Goal: Information Seeking & Learning: Find contact information

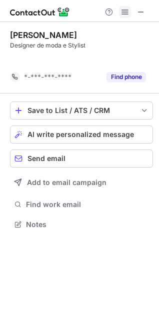
scroll to position [201, 159]
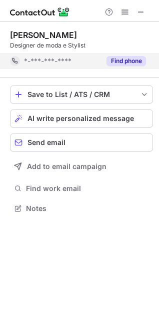
drag, startPoint x: 116, startPoint y: 55, endPoint x: 120, endPoint y: 63, distance: 8.7
click at [116, 56] on div "Find phone" at bounding box center [124, 61] width 46 height 16
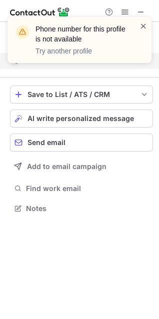
click at [144, 27] on span at bounding box center [144, 26] width 8 height 10
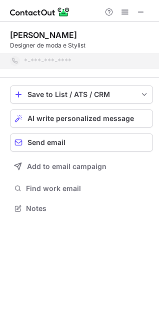
click at [144, 27] on span at bounding box center [144, 26] width 8 height 10
click at [138, 13] on div "Phone number for this profile is not available Try another profile" at bounding box center [79, 17] width 160 height 20
click at [138, 13] on span at bounding box center [141, 12] width 8 height 8
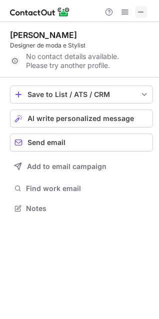
click at [144, 16] on span at bounding box center [141, 12] width 8 height 8
click at [138, 12] on span at bounding box center [141, 12] width 8 height 8
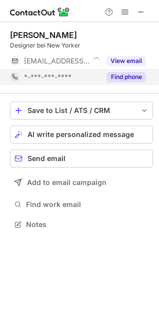
click at [129, 83] on div "Find phone" at bounding box center [124, 77] width 46 height 16
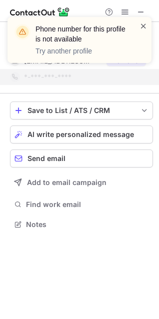
click at [146, 27] on span at bounding box center [144, 26] width 8 height 10
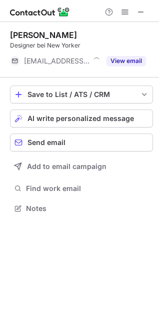
scroll to position [201, 159]
click at [135, 65] on button "View email" at bounding box center [127, 61] width 40 height 10
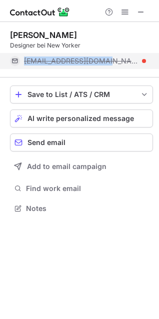
drag, startPoint x: 106, startPoint y: 60, endPoint x: 25, endPoint y: 59, distance: 81.1
click at [25, 59] on span "[EMAIL_ADDRESS][DOMAIN_NAME]" at bounding box center [81, 61] width 115 height 9
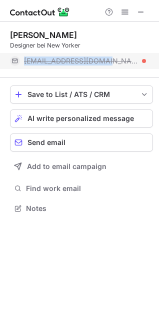
copy span "[EMAIL_ADDRESS][DOMAIN_NAME]"
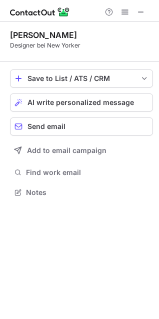
scroll to position [185, 159]
click at [148, 13] on div "Help & Support" at bounding box center [125, 12] width 48 height 12
click at [141, 15] on span at bounding box center [141, 12] width 8 height 8
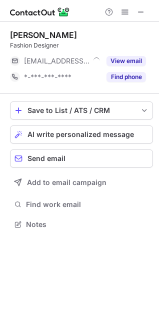
scroll to position [5, 5]
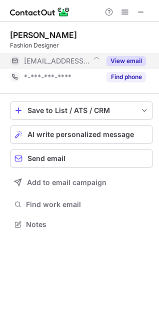
click at [134, 59] on button "View email" at bounding box center [127, 61] width 40 height 10
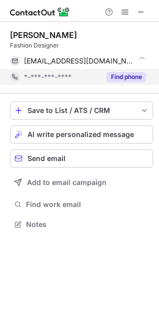
click at [130, 73] on button "Find phone" at bounding box center [127, 77] width 40 height 10
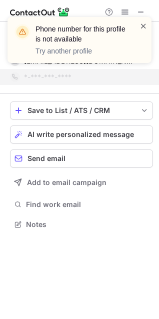
click at [143, 28] on span at bounding box center [144, 26] width 8 height 10
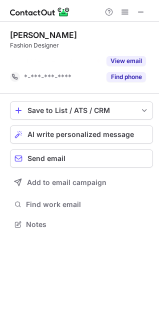
scroll to position [201, 159]
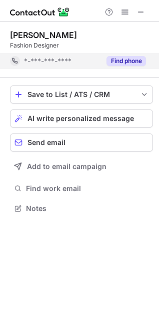
click at [112, 61] on button "Find phone" at bounding box center [127, 61] width 40 height 10
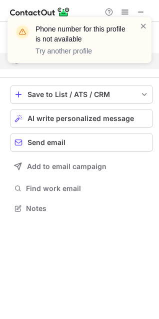
click at [146, 21] on div "Phone number for this profile is not available Try another profile" at bounding box center [80, 40] width 144 height 46
click at [144, 25] on span at bounding box center [144, 26] width 8 height 10
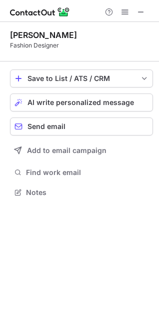
scroll to position [185, 159]
click at [141, 13] on div "Phone number for this profile is not available Try another profile" at bounding box center [79, 44] width 160 height 74
click at [141, 13] on span at bounding box center [141, 12] width 8 height 8
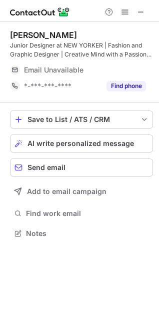
scroll to position [226, 159]
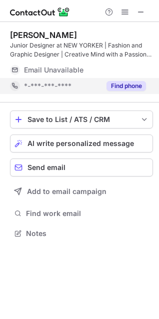
click at [121, 87] on button "Find phone" at bounding box center [127, 86] width 40 height 10
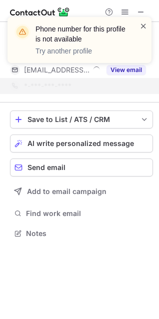
click at [144, 26] on span at bounding box center [144, 26] width 8 height 10
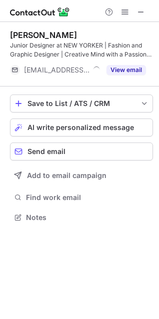
scroll to position [210, 159]
click at [136, 70] on div "Phone number for this profile is not available Try another profile [PERSON_NAME…" at bounding box center [79, 159] width 159 height 319
click at [136, 70] on button "View email" at bounding box center [127, 70] width 40 height 10
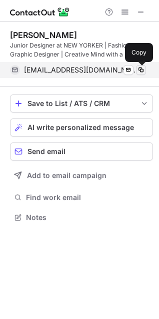
click at [138, 72] on span at bounding box center [141, 70] width 8 height 8
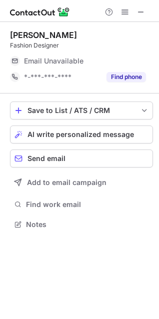
scroll to position [5, 5]
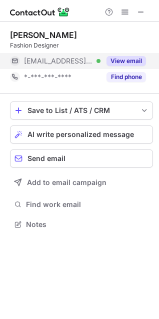
click at [142, 63] on button "View email" at bounding box center [127, 61] width 40 height 10
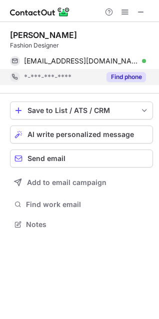
click at [139, 78] on button "Find phone" at bounding box center [127, 77] width 40 height 10
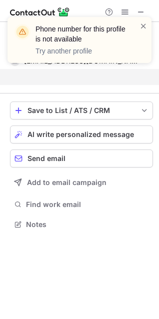
scroll to position [201, 159]
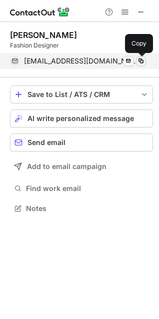
click at [138, 61] on span at bounding box center [141, 61] width 8 height 8
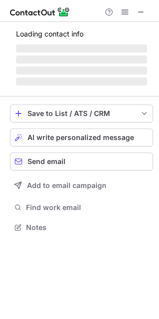
scroll to position [5, 5]
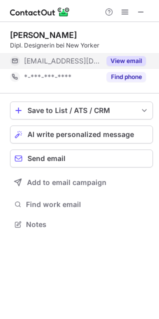
click at [122, 60] on button "View email" at bounding box center [127, 61] width 40 height 10
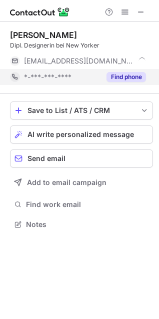
scroll to position [233, 159]
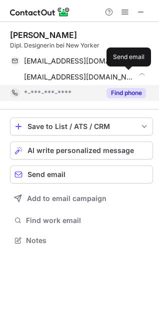
click at [127, 75] on span at bounding box center [129, 77] width 8 height 8
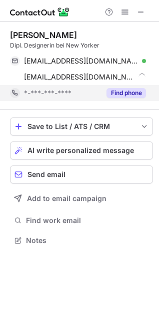
click at [117, 95] on button "Find phone" at bounding box center [127, 93] width 40 height 10
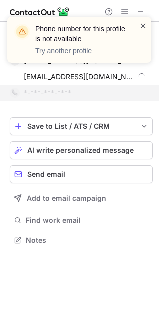
click at [142, 26] on span at bounding box center [144, 26] width 8 height 10
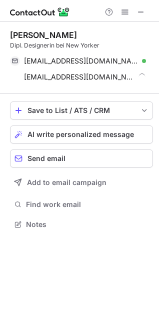
scroll to position [217, 159]
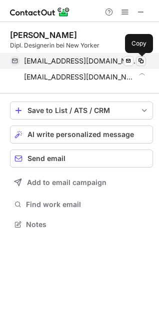
click at [142, 62] on span at bounding box center [141, 61] width 8 height 8
click at [141, 64] on span at bounding box center [141, 61] width 8 height 8
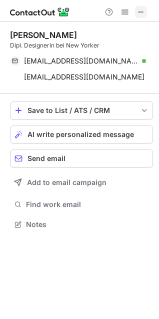
click at [141, 14] on span at bounding box center [141, 12] width 8 height 8
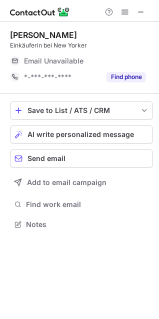
scroll to position [5, 5]
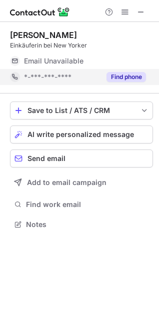
click at [138, 75] on button "Find phone" at bounding box center [127, 77] width 40 height 10
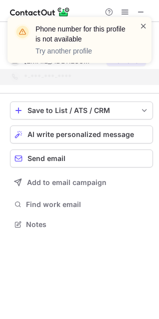
click at [144, 27] on span at bounding box center [144, 26] width 8 height 10
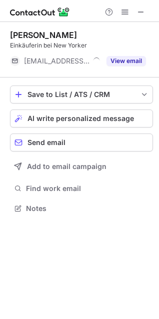
scroll to position [201, 159]
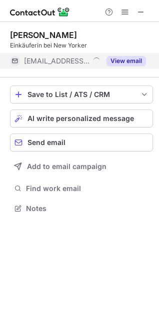
click at [129, 60] on button "View email" at bounding box center [127, 61] width 40 height 10
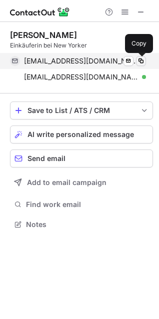
click at [143, 61] on span at bounding box center [141, 61] width 8 height 8
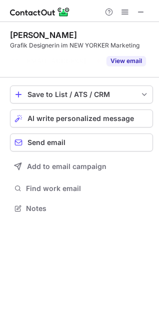
scroll to position [185, 159]
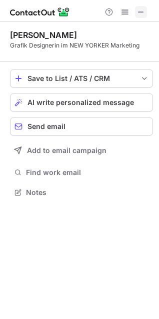
click at [146, 13] on button at bounding box center [141, 12] width 12 height 12
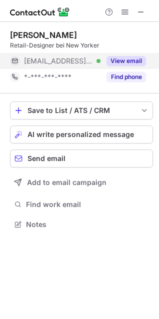
click at [139, 58] on button "View email" at bounding box center [127, 61] width 40 height 10
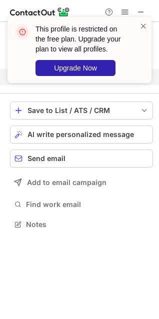
click at [140, 74] on div "This profile is restricted on the free plan. Upgrade your plan to view all prof…" at bounding box center [79, 54] width 160 height 94
click at [145, 27] on span at bounding box center [144, 26] width 8 height 10
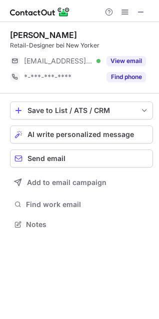
click at [127, 79] on button "Find phone" at bounding box center [127, 77] width 40 height 10
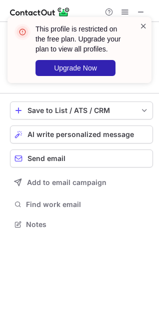
click at [143, 26] on span at bounding box center [144, 26] width 8 height 10
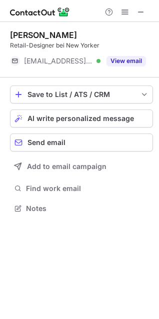
scroll to position [201, 159]
click at [131, 63] on button "View email" at bounding box center [127, 61] width 40 height 10
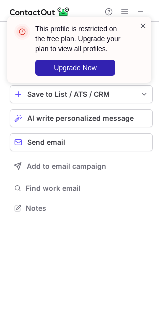
click at [144, 27] on span at bounding box center [144, 26] width 8 height 10
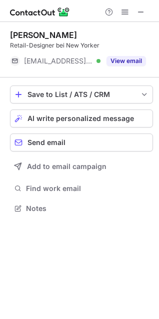
click at [142, 10] on div "This profile is restricted on the free plan. Upgrade your plan to view all prof…" at bounding box center [79, 54] width 160 height 94
click at [140, 14] on span at bounding box center [141, 12] width 8 height 8
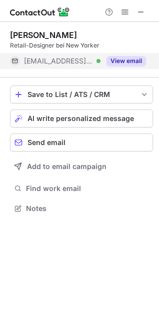
scroll to position [226, 159]
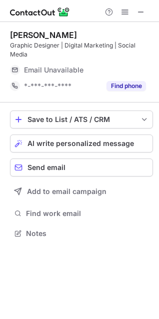
click at [127, 64] on div "Email Unavailable" at bounding box center [85, 70] width 122 height 16
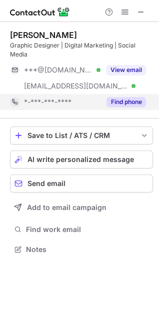
click at [132, 91] on div "[PERSON_NAME] Graphic Designer | Digital Marketing | Social Media ***@[DOMAIN_N…" at bounding box center [81, 70] width 143 height 80
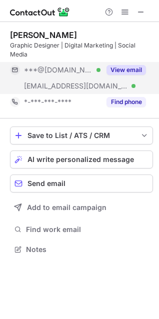
click at [133, 71] on button "View email" at bounding box center [127, 70] width 40 height 10
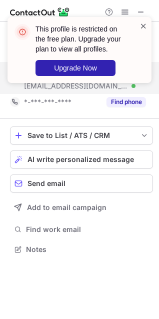
click at [146, 29] on span at bounding box center [144, 26] width 8 height 10
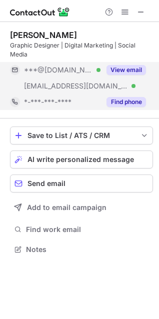
click at [123, 104] on button "Find phone" at bounding box center [127, 102] width 40 height 10
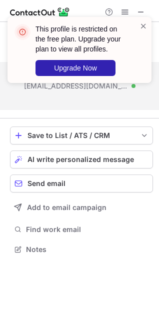
scroll to position [226, 159]
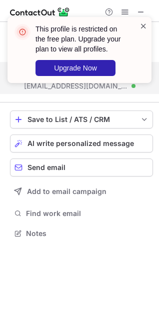
click at [142, 26] on span at bounding box center [144, 26] width 8 height 10
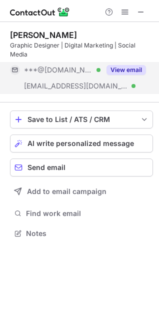
click at [126, 69] on button "View email" at bounding box center [127, 70] width 40 height 10
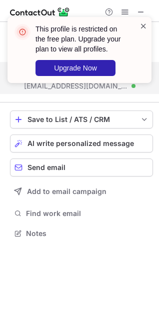
click at [141, 29] on span at bounding box center [144, 26] width 8 height 10
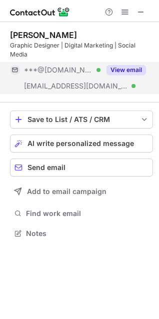
click at [140, 13] on div "This profile is restricted on the free plan. Upgrade your plan to view all prof…" at bounding box center [79, 54] width 160 height 94
click at [142, 16] on span at bounding box center [141, 12] width 8 height 8
click at [134, 73] on button "View email" at bounding box center [127, 70] width 40 height 10
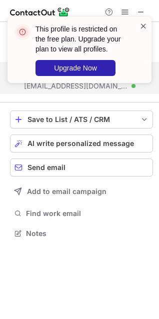
click at [143, 26] on span at bounding box center [144, 26] width 8 height 10
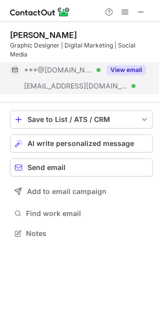
click at [140, 13] on div "This profile is restricted on the free plan. Upgrade your plan to view all prof…" at bounding box center [79, 54] width 160 height 94
click at [141, 12] on span at bounding box center [141, 12] width 8 height 8
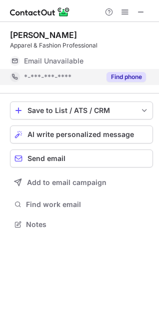
scroll to position [233, 159]
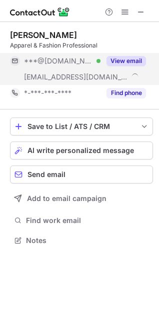
click at [128, 61] on button "View email" at bounding box center [127, 61] width 40 height 10
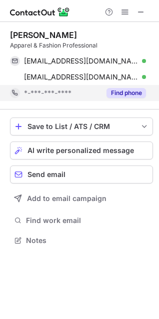
click at [128, 95] on button "Find phone" at bounding box center [127, 93] width 40 height 10
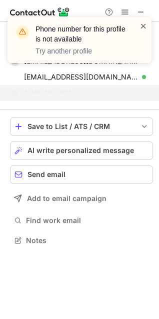
click at [141, 27] on span at bounding box center [144, 26] width 8 height 10
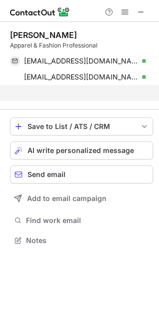
scroll to position [217, 159]
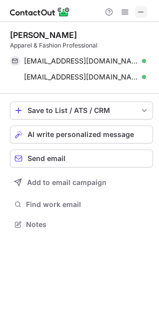
click at [141, 13] on span at bounding box center [141, 12] width 8 height 8
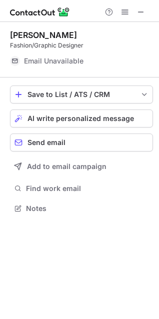
scroll to position [201, 159]
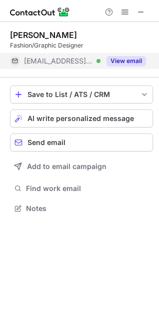
click at [124, 61] on button "View email" at bounding box center [127, 61] width 40 height 10
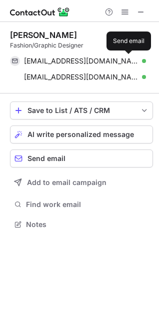
scroll to position [217, 159]
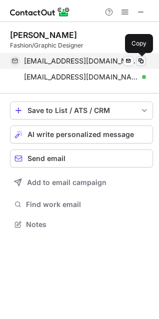
click at [142, 62] on span at bounding box center [141, 61] width 8 height 8
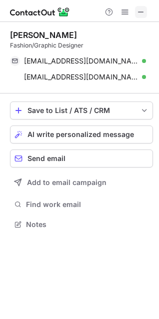
click at [142, 14] on span at bounding box center [141, 12] width 8 height 8
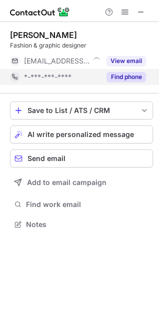
click at [141, 78] on button "Find phone" at bounding box center [127, 77] width 40 height 10
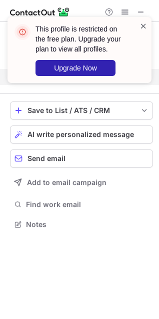
click at [143, 28] on span at bounding box center [144, 26] width 8 height 10
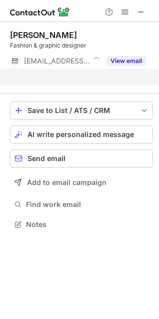
scroll to position [201, 159]
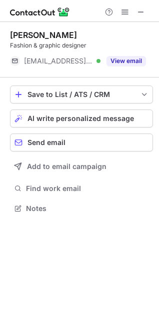
click at [128, 61] on div "This profile is restricted on the free plan. Upgrade your plan to view all prof…" at bounding box center [86, 50] width 101 height 52
click at [128, 61] on button "View email" at bounding box center [127, 61] width 40 height 10
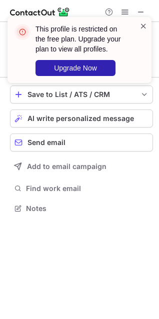
click at [144, 26] on span at bounding box center [144, 26] width 8 height 10
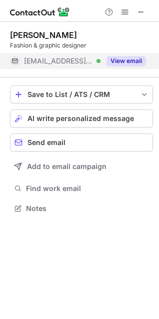
click at [124, 62] on button "View email" at bounding box center [127, 61] width 40 height 10
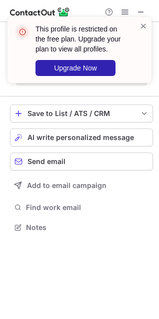
scroll to position [233, 159]
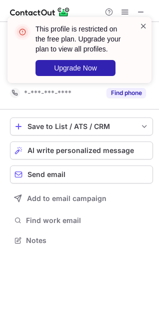
click at [146, 26] on span at bounding box center [144, 26] width 8 height 10
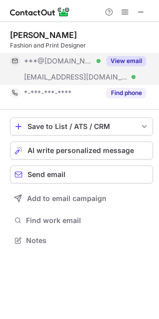
drag, startPoint x: 126, startPoint y: 62, endPoint x: 128, endPoint y: 69, distance: 7.8
click at [126, 62] on button "View email" at bounding box center [127, 61] width 40 height 10
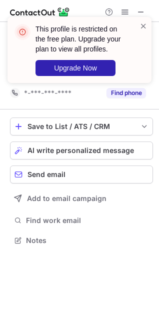
click at [140, 93] on div "This profile is restricted on the free plan. Upgrade your plan to view all prof…" at bounding box center [79, 54] width 160 height 94
drag, startPoint x: 144, startPoint y: 27, endPoint x: 145, endPoint y: 55, distance: 27.5
click at [144, 28] on span at bounding box center [144, 26] width 8 height 10
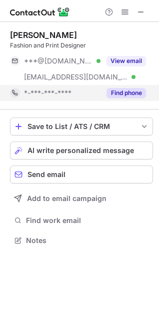
click at [134, 93] on button "Find phone" at bounding box center [127, 93] width 40 height 10
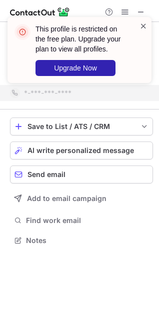
click at [143, 25] on span at bounding box center [144, 26] width 8 height 10
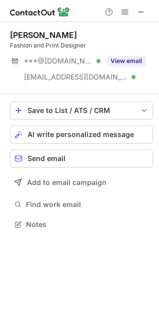
scroll to position [217, 159]
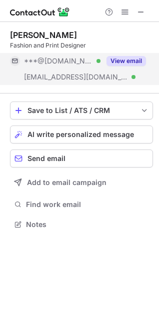
click at [128, 61] on button "View email" at bounding box center [127, 61] width 40 height 10
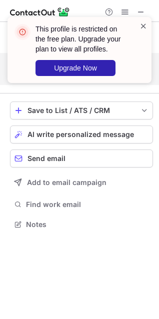
click at [143, 26] on span at bounding box center [144, 26] width 8 height 10
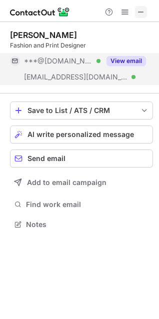
click at [140, 16] on span at bounding box center [141, 12] width 8 height 8
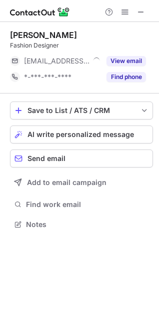
scroll to position [5, 5]
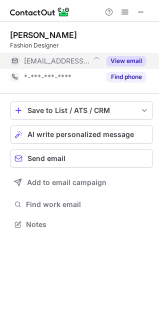
click at [135, 61] on button "View email" at bounding box center [127, 61] width 40 height 10
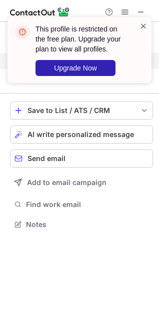
click at [145, 26] on span at bounding box center [144, 26] width 8 height 10
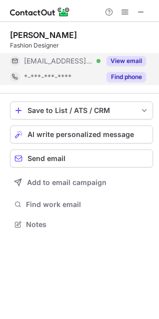
click at [129, 75] on button "Find phone" at bounding box center [127, 77] width 40 height 10
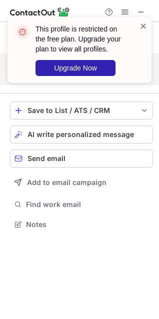
click at [141, 25] on span at bounding box center [144, 26] width 8 height 10
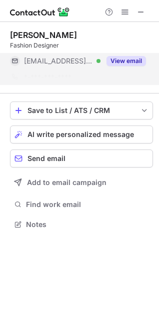
click at [142, 11] on div "This profile is restricted on the free plan. Upgrade your plan to view all prof…" at bounding box center [79, 54] width 160 height 94
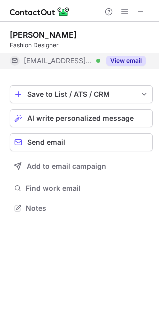
click at [142, 11] on span at bounding box center [141, 12] width 8 height 8
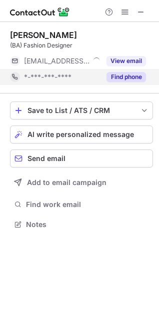
click at [137, 78] on button "Find phone" at bounding box center [127, 77] width 40 height 10
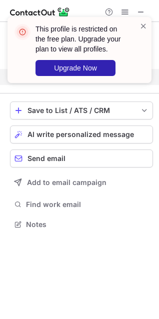
click at [136, 64] on div "This profile is restricted on the free plan. Upgrade your plan to view all prof…" at bounding box center [79, 54] width 160 height 94
click at [146, 26] on span at bounding box center [144, 26] width 8 height 10
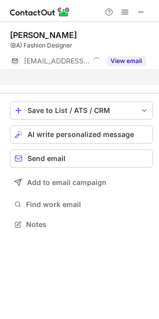
scroll to position [201, 159]
click at [135, 61] on div "This profile is restricted on the free plan. Upgrade your plan to view all prof…" at bounding box center [86, 50] width 101 height 52
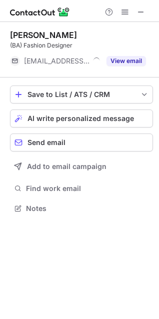
click at [135, 61] on button "View email" at bounding box center [127, 61] width 40 height 10
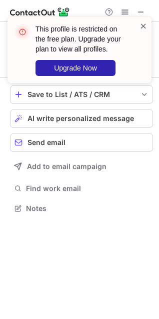
click at [143, 27] on span at bounding box center [144, 26] width 8 height 10
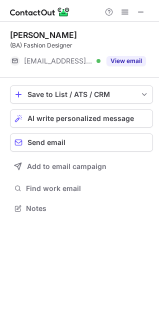
click at [140, 11] on div "This profile is restricted on the free plan. Upgrade your plan to view all prof…" at bounding box center [79, 54] width 160 height 94
click at [140, 11] on span at bounding box center [141, 12] width 8 height 8
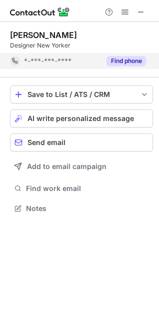
click at [128, 60] on button "Find phone" at bounding box center [127, 61] width 40 height 10
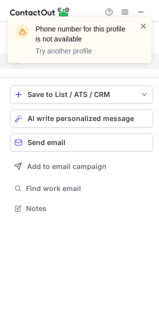
click at [144, 25] on span at bounding box center [144, 26] width 8 height 10
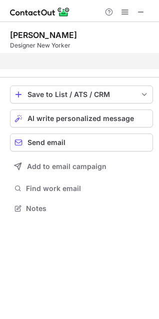
scroll to position [185, 159]
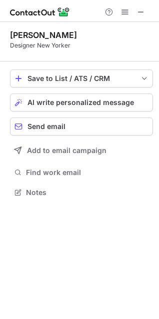
click at [141, 12] on div "Phone number for this profile is not available Try another profile" at bounding box center [79, 17] width 160 height 20
click at [141, 12] on span at bounding box center [141, 12] width 8 height 8
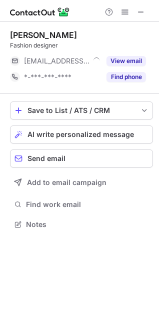
scroll to position [5, 5]
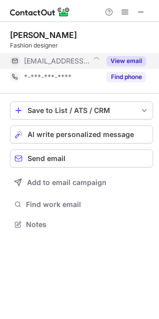
click at [137, 61] on button "View email" at bounding box center [127, 61] width 40 height 10
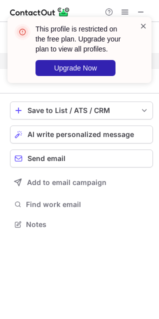
click at [143, 27] on span at bounding box center [144, 26] width 8 height 10
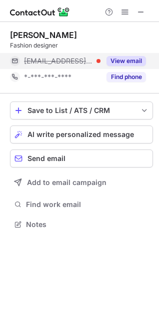
click at [128, 77] on div "This profile is restricted on the free plan. Upgrade your plan to view all prof…" at bounding box center [76, 50] width 128 height 58
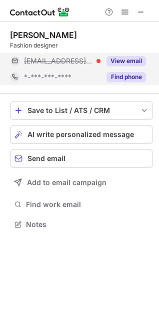
click at [129, 77] on button "Find phone" at bounding box center [127, 77] width 40 height 10
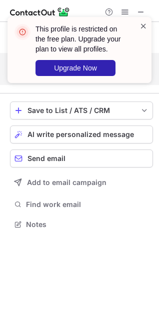
click at [142, 27] on span at bounding box center [144, 26] width 8 height 10
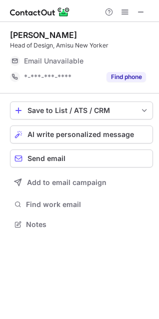
scroll to position [233, 159]
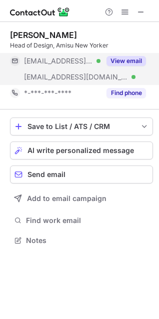
click at [112, 66] on div "View email" at bounding box center [124, 61] width 46 height 16
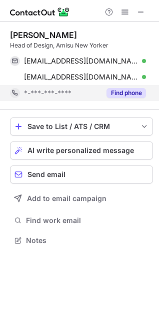
click at [115, 91] on button "Find phone" at bounding box center [127, 93] width 40 height 10
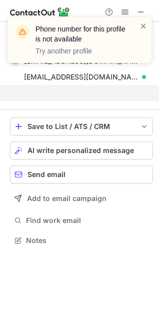
scroll to position [217, 159]
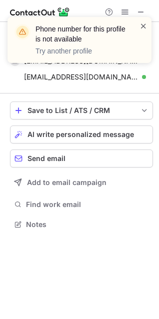
click at [140, 28] on span at bounding box center [144, 26] width 8 height 10
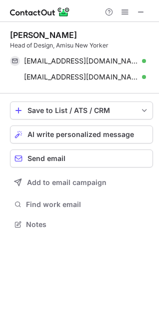
click at [144, 14] on div "Phone number for this profile is not available Try another profile" at bounding box center [79, 17] width 160 height 20
click at [143, 12] on span at bounding box center [141, 12] width 8 height 8
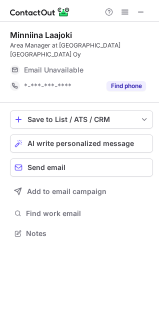
scroll to position [5, 5]
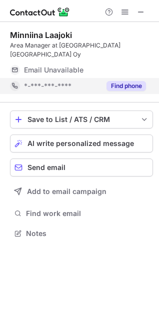
click at [121, 82] on div "Find phone" at bounding box center [124, 86] width 46 height 16
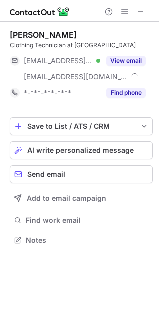
scroll to position [233, 159]
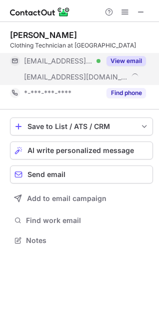
click at [125, 59] on button "View email" at bounding box center [127, 61] width 40 height 10
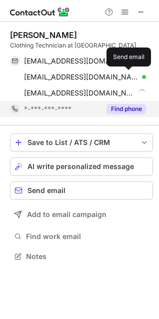
scroll to position [249, 159]
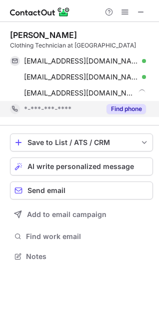
click at [141, 105] on button "Find phone" at bounding box center [127, 109] width 40 height 10
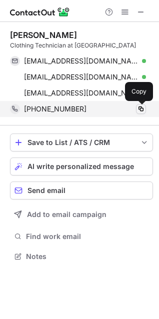
click at [143, 112] on span at bounding box center [141, 109] width 8 height 8
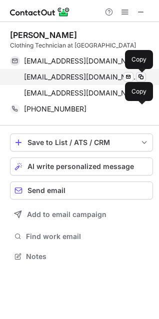
click at [144, 77] on span at bounding box center [141, 77] width 8 height 8
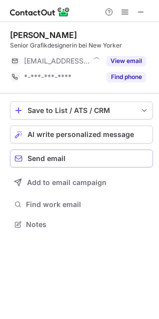
scroll to position [217, 159]
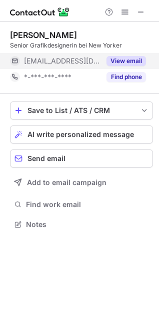
click at [130, 61] on button "View email" at bounding box center [127, 61] width 40 height 10
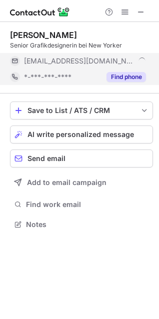
scroll to position [233, 159]
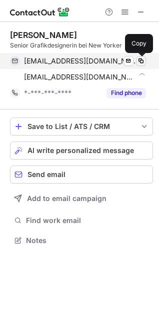
click at [140, 63] on span at bounding box center [141, 61] width 8 height 8
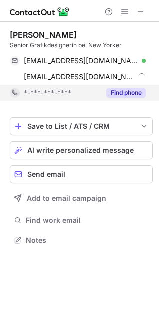
click at [129, 90] on button "Find phone" at bounding box center [127, 93] width 40 height 10
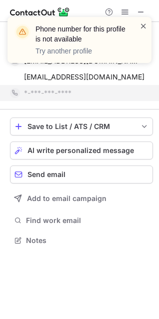
click at [145, 23] on span at bounding box center [144, 26] width 8 height 10
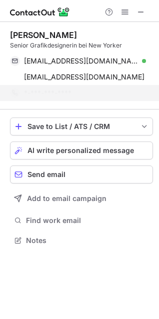
click at [140, 14] on div "Phone number for this profile is not available Try another profile" at bounding box center [79, 44] width 160 height 74
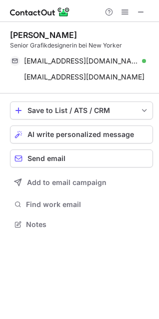
click at [140, 14] on span at bounding box center [141, 12] width 8 height 8
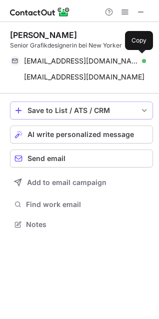
scroll to position [5, 5]
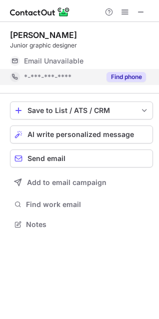
click at [131, 77] on button "Find phone" at bounding box center [127, 77] width 40 height 10
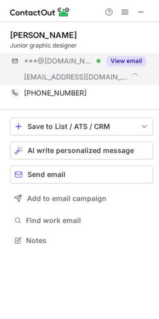
click at [134, 63] on button "View email" at bounding box center [127, 61] width 40 height 10
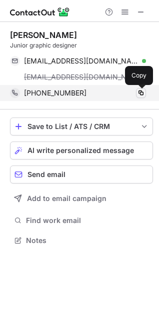
click at [143, 91] on span at bounding box center [141, 93] width 8 height 8
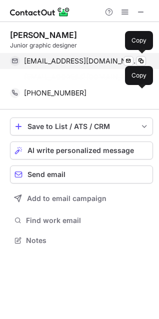
scroll to position [217, 159]
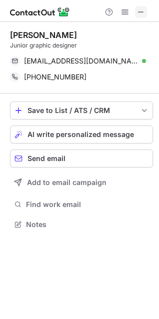
click at [137, 11] on span at bounding box center [141, 12] width 8 height 8
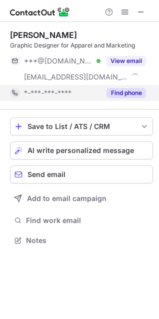
scroll to position [233, 159]
click at [134, 74] on div "***@[DOMAIN_NAME] Verified [EMAIL_ADDRESS][DOMAIN_NAME] View email" at bounding box center [81, 69] width 143 height 32
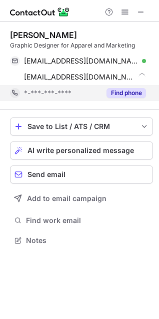
click at [127, 98] on button "Find phone" at bounding box center [127, 93] width 40 height 10
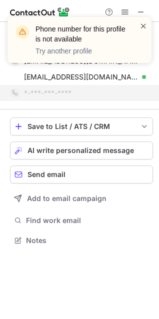
click at [143, 27] on span at bounding box center [144, 26] width 8 height 10
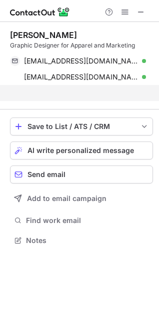
scroll to position [217, 159]
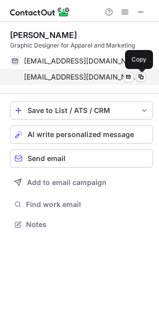
click at [145, 76] on button at bounding box center [141, 77] width 10 height 10
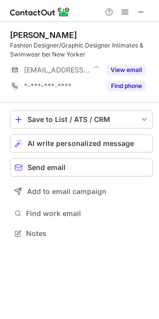
scroll to position [226, 159]
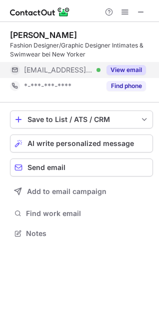
click at [124, 71] on button "View email" at bounding box center [127, 70] width 40 height 10
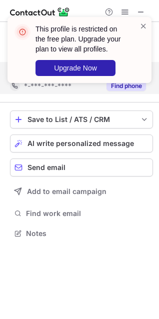
click at [126, 85] on div "This profile is restricted on the free plan. Upgrade your plan to view all prof…" at bounding box center [79, 54] width 160 height 94
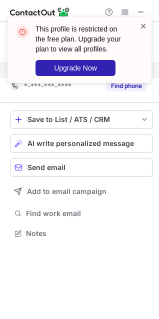
click at [142, 28] on span at bounding box center [144, 26] width 8 height 10
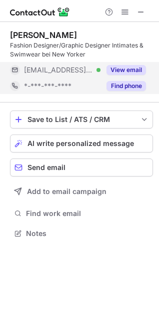
click at [121, 86] on button "Find phone" at bounding box center [127, 86] width 40 height 10
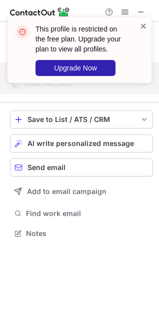
click at [143, 24] on span at bounding box center [144, 26] width 8 height 10
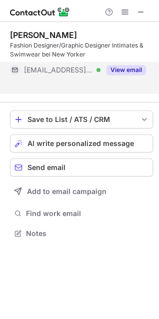
scroll to position [210, 159]
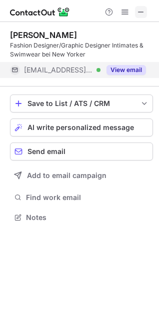
click at [142, 11] on span at bounding box center [141, 12] width 8 height 8
